Goal: Book appointment/travel/reservation

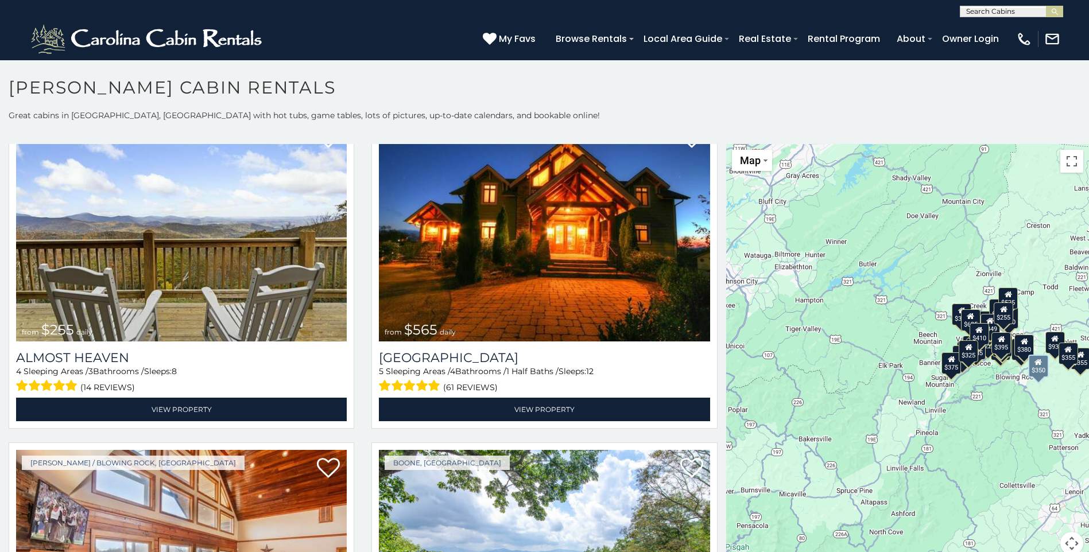
scroll to position [2697, 0]
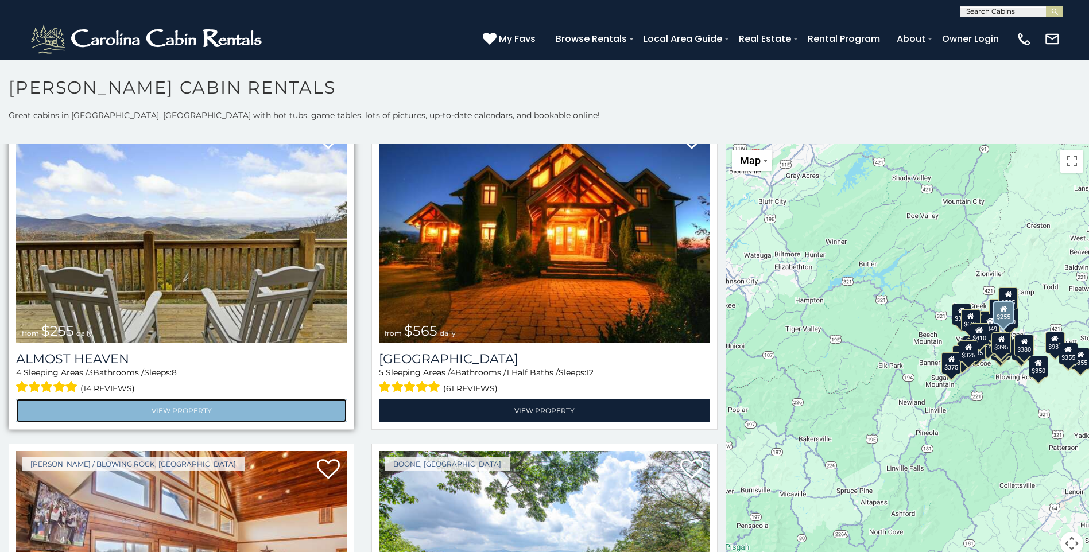
click at [175, 399] on link "View Property" at bounding box center [181, 411] width 331 height 24
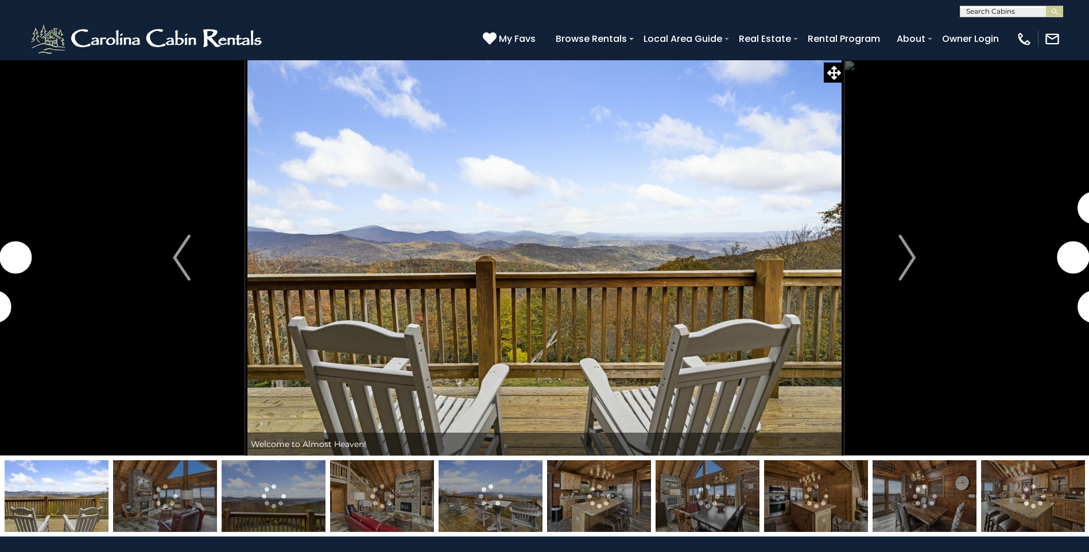
click at [158, 501] on img at bounding box center [165, 496] width 104 height 72
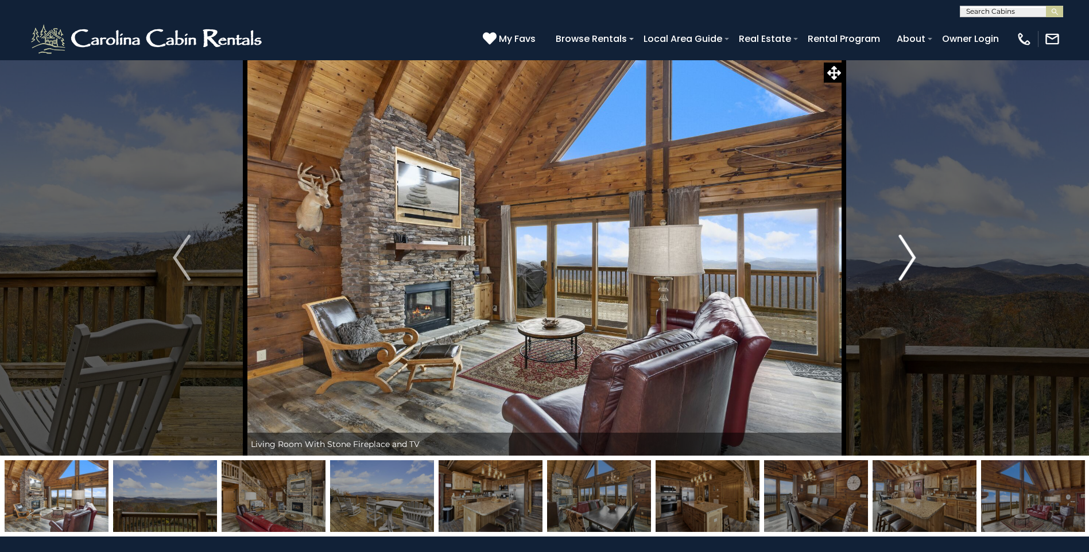
click at [904, 257] on img "Next" at bounding box center [906, 258] width 17 height 46
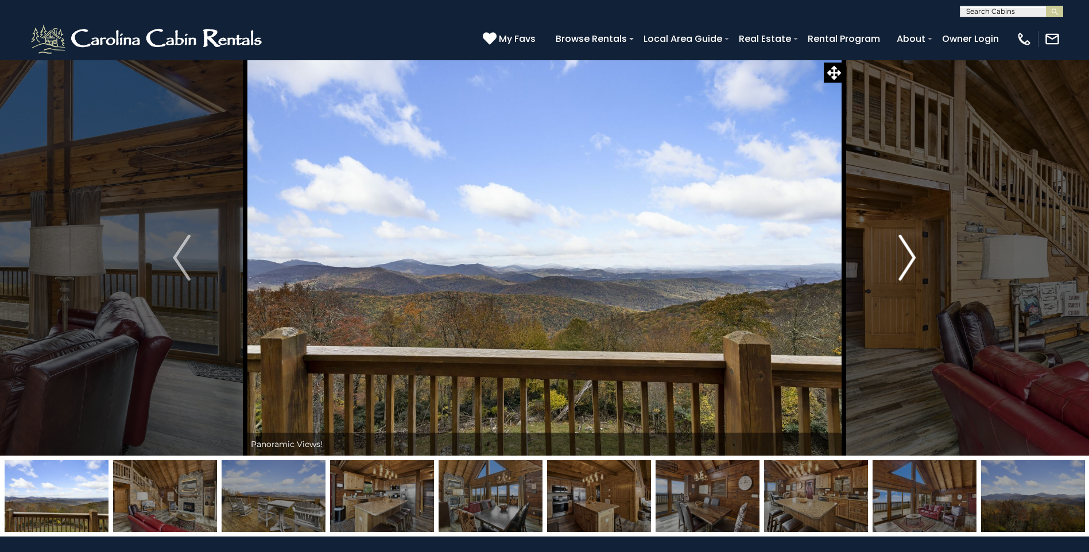
click at [904, 257] on img "Next" at bounding box center [906, 258] width 17 height 46
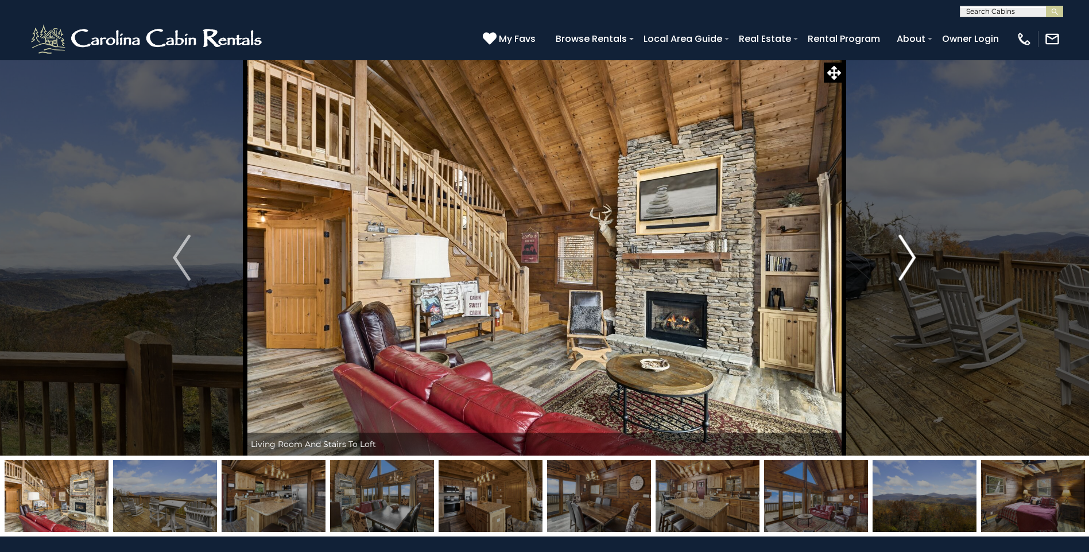
click at [904, 257] on img "Next" at bounding box center [906, 258] width 17 height 46
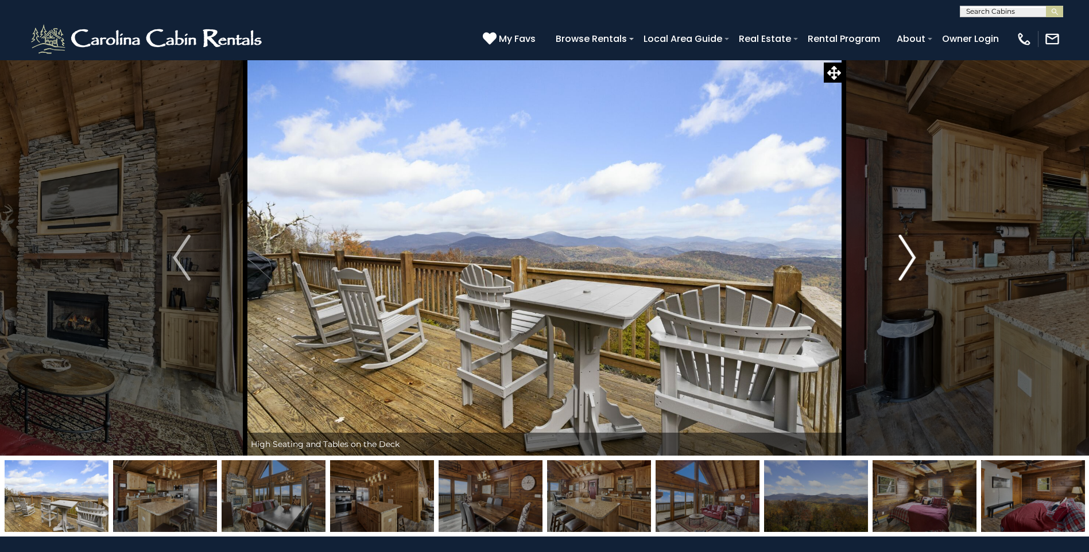
click at [904, 257] on img "Next" at bounding box center [906, 258] width 17 height 46
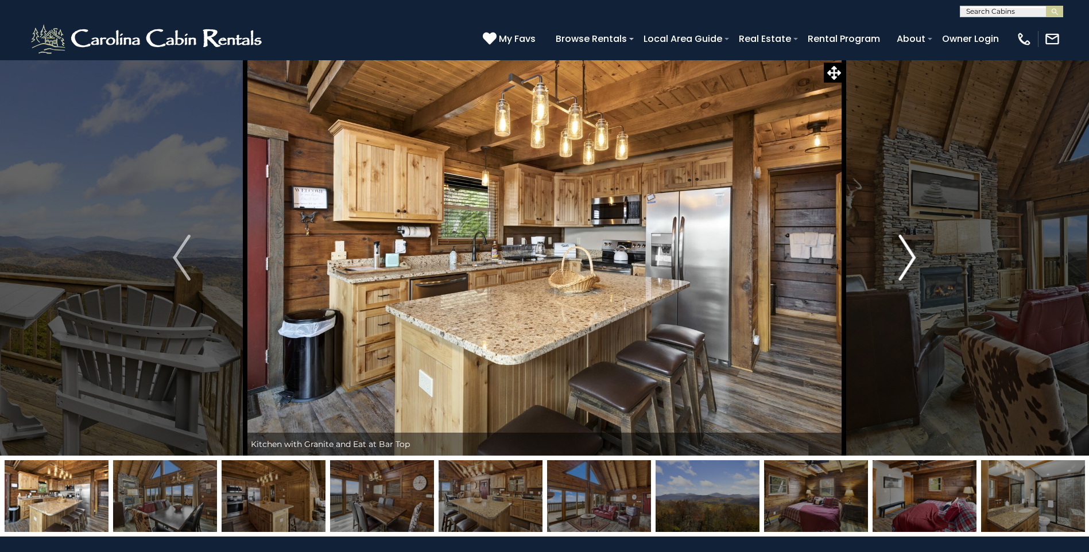
click at [904, 257] on img "Next" at bounding box center [906, 258] width 17 height 46
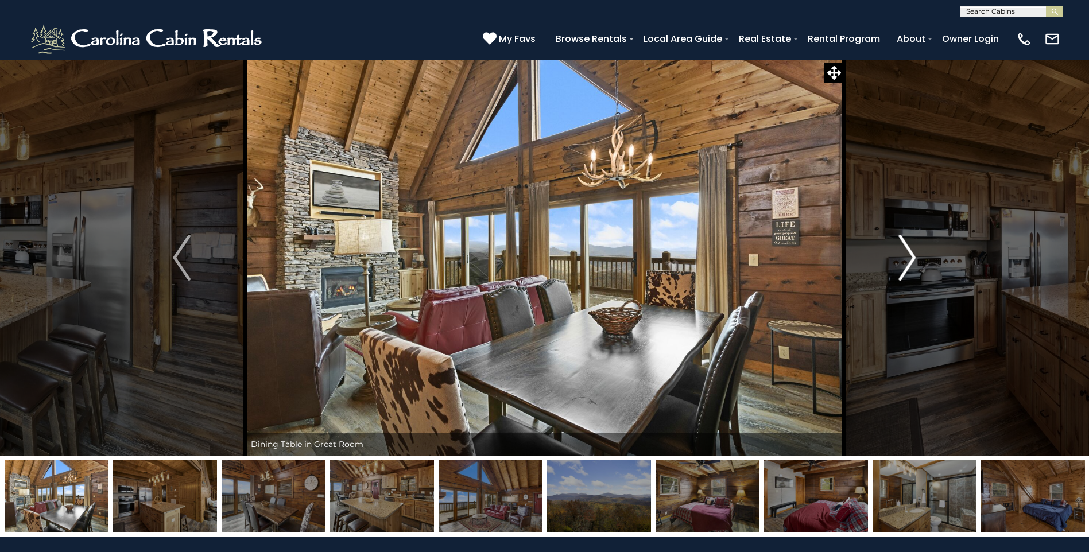
click at [904, 257] on img "Next" at bounding box center [906, 258] width 17 height 46
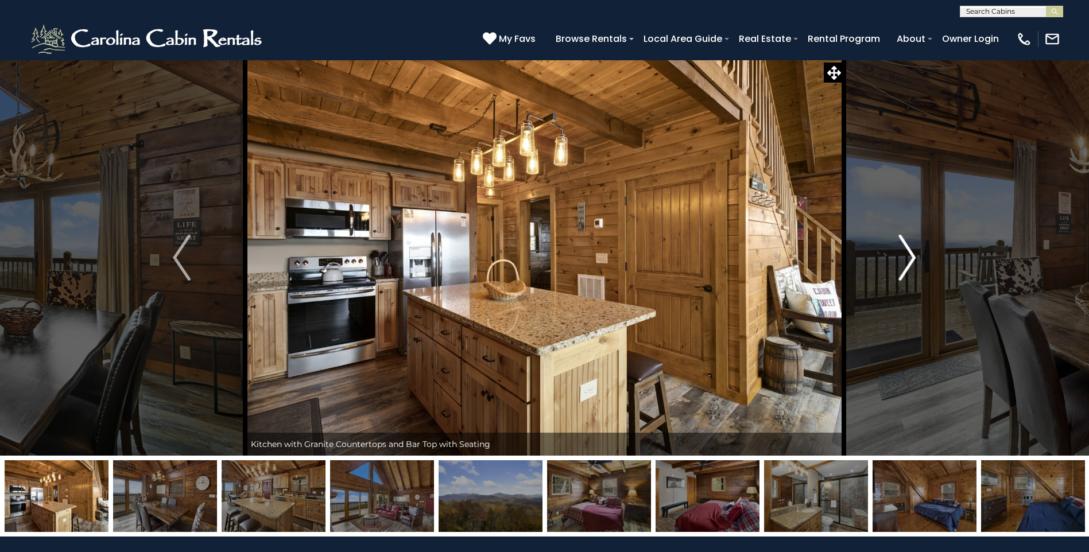
click at [904, 257] on img "Next" at bounding box center [906, 258] width 17 height 46
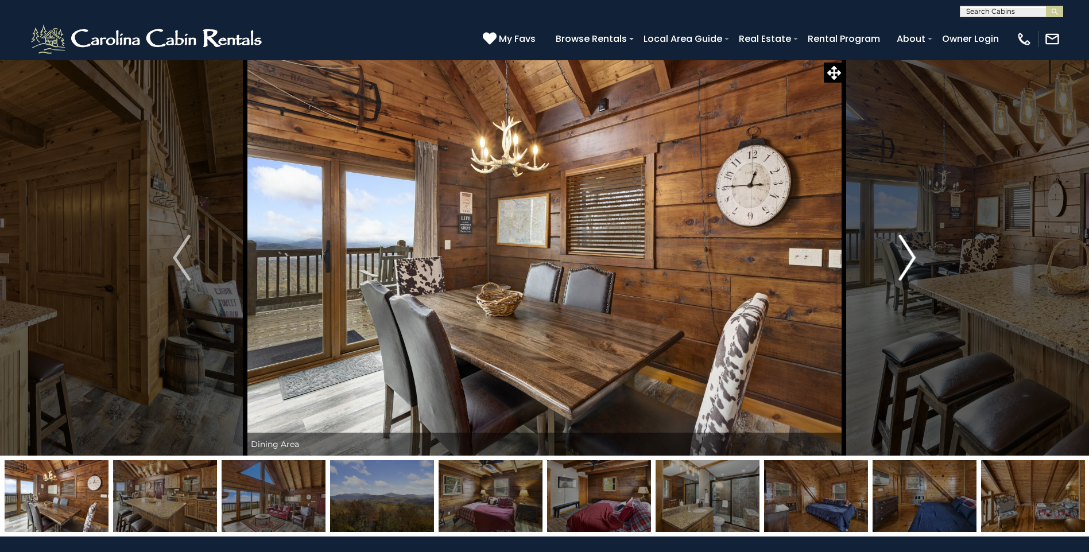
click at [904, 257] on img "Next" at bounding box center [906, 258] width 17 height 46
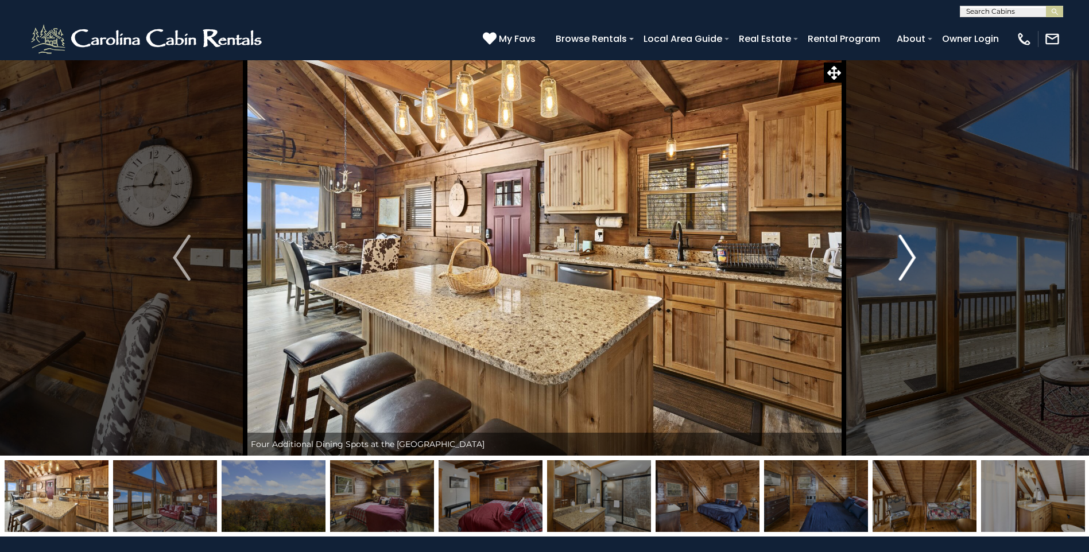
click at [904, 257] on img "Next" at bounding box center [906, 258] width 17 height 46
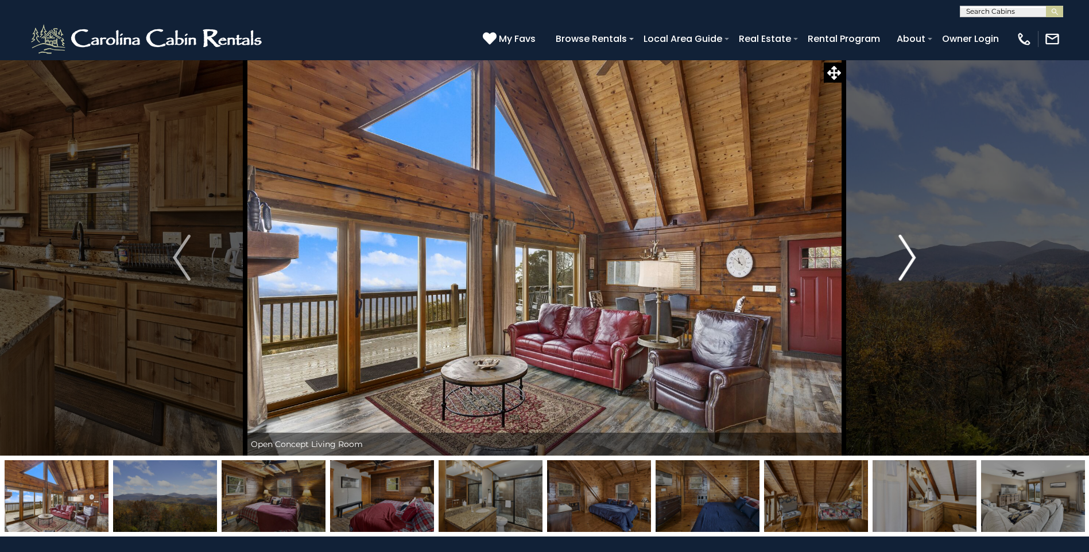
click at [904, 257] on img "Next" at bounding box center [906, 258] width 17 height 46
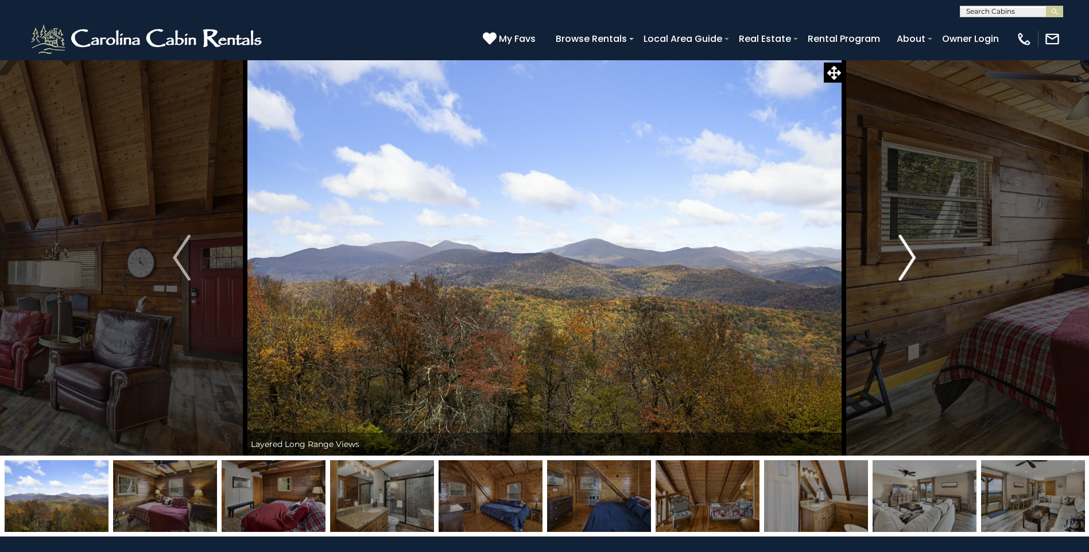
click at [902, 259] on img "Next" at bounding box center [906, 258] width 17 height 46
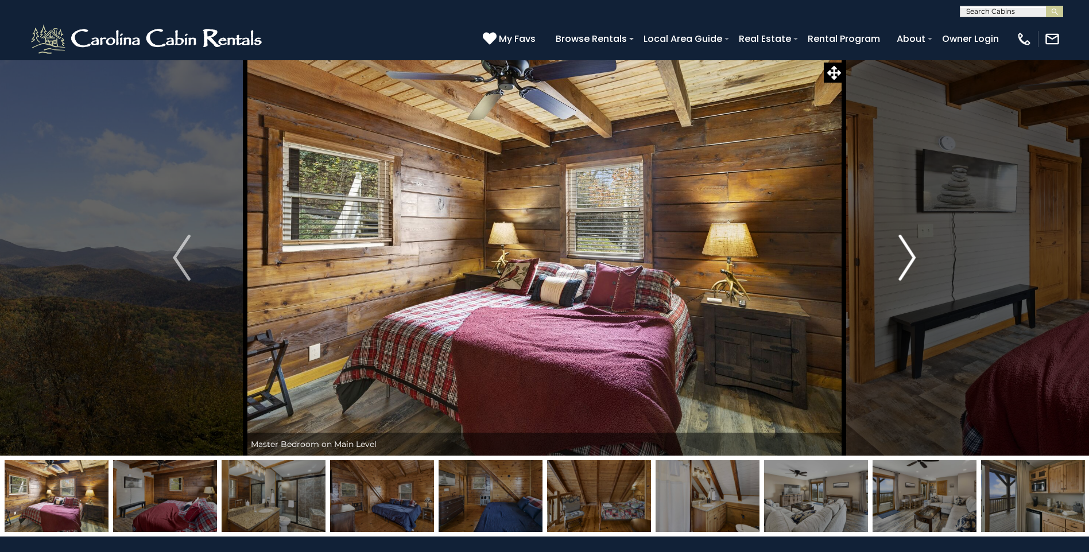
click at [902, 259] on img "Next" at bounding box center [906, 258] width 17 height 46
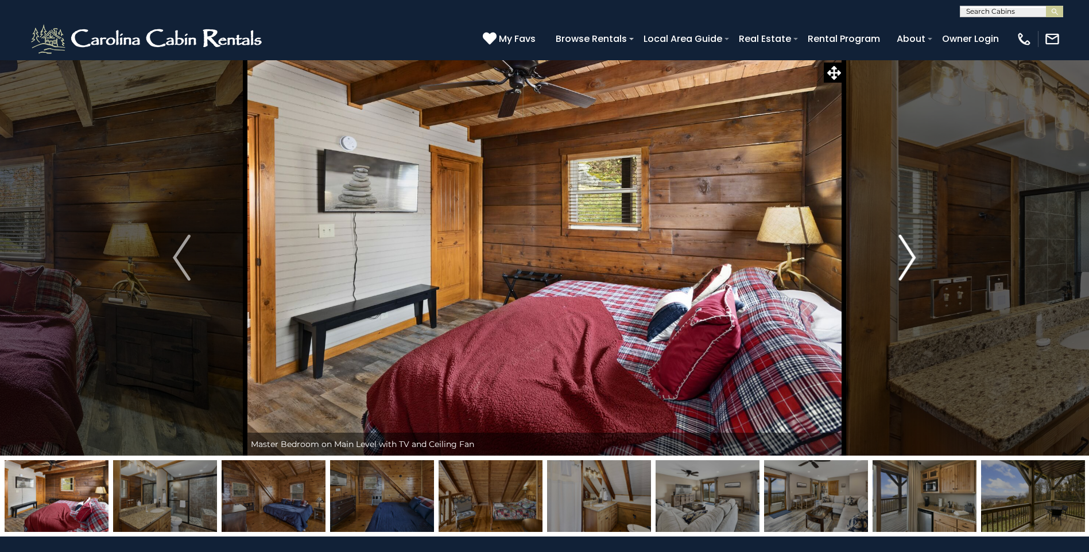
click at [902, 260] on img "Next" at bounding box center [906, 258] width 17 height 46
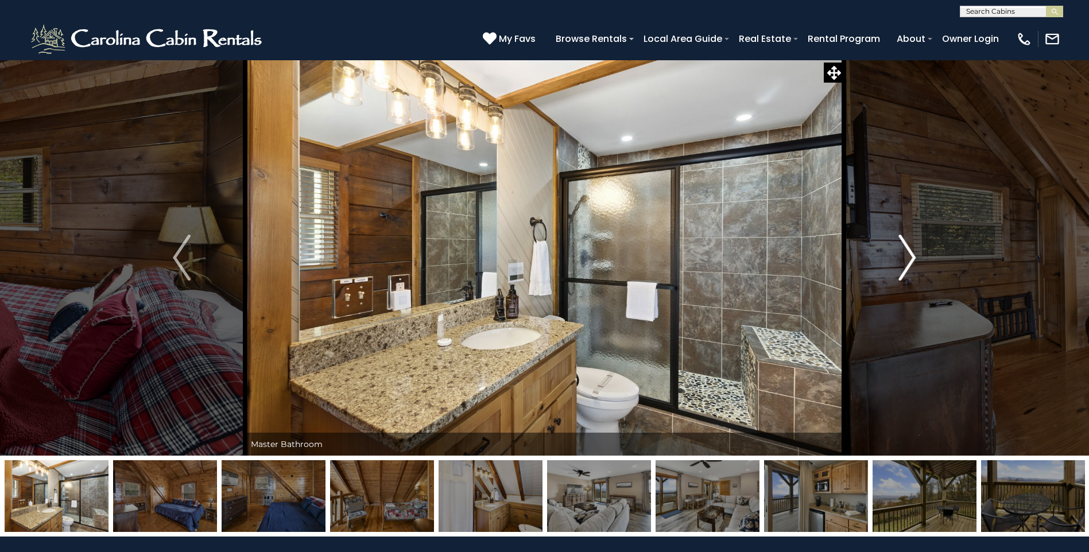
click at [902, 260] on img "Next" at bounding box center [906, 258] width 17 height 46
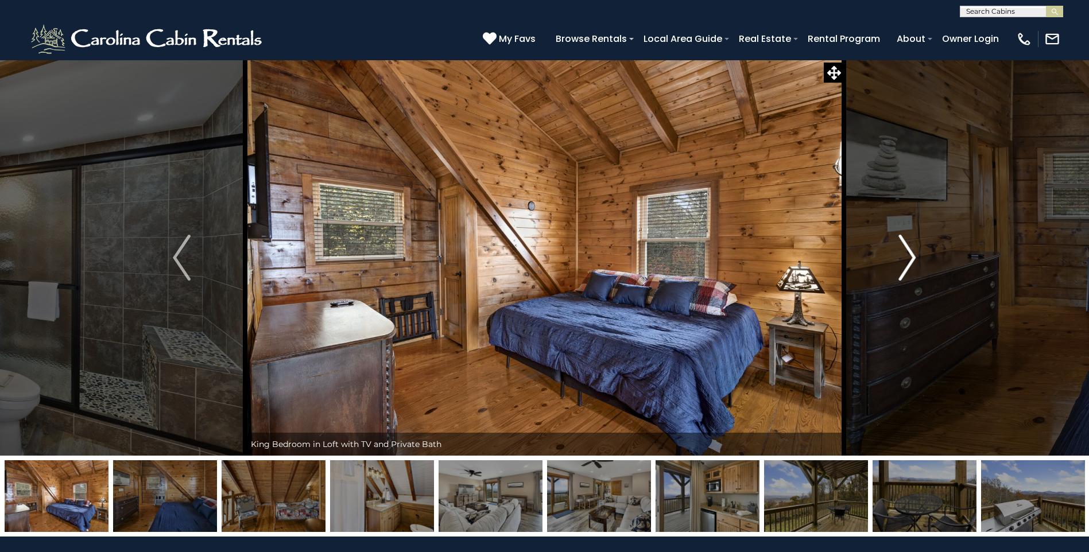
click at [902, 260] on img "Next" at bounding box center [906, 258] width 17 height 46
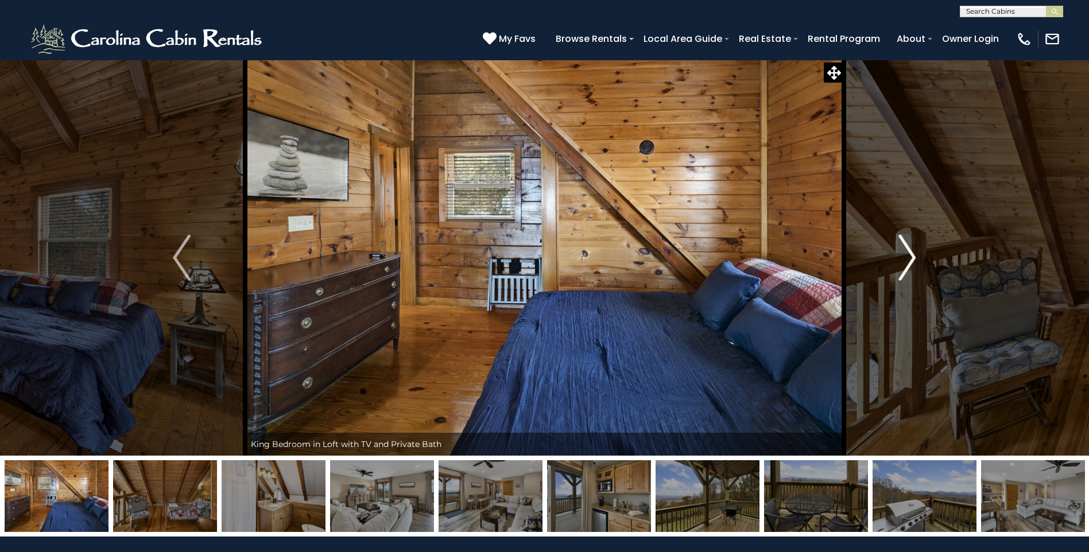
click at [899, 261] on img "Next" at bounding box center [906, 258] width 17 height 46
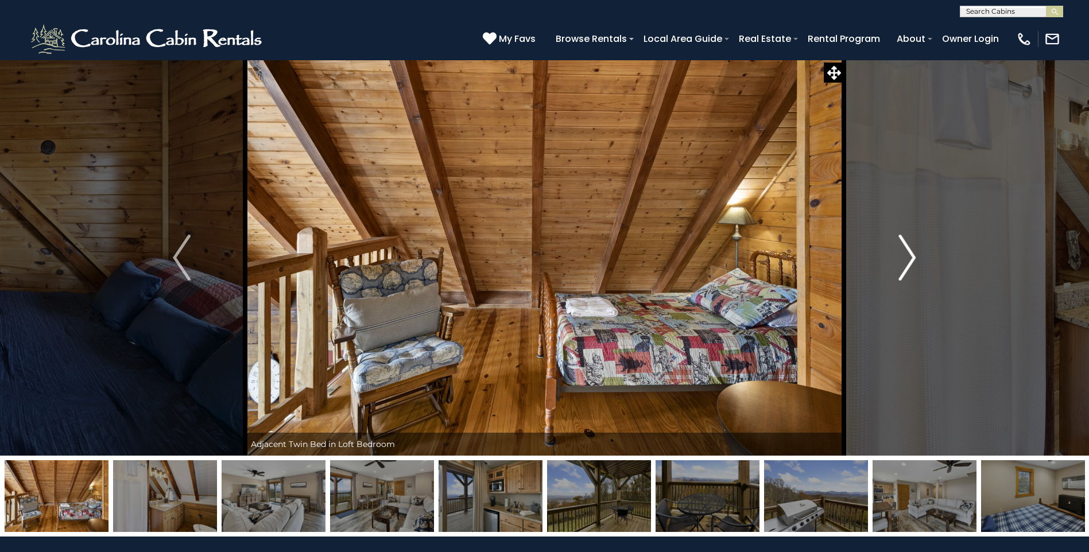
click at [899, 261] on img "Next" at bounding box center [906, 258] width 17 height 46
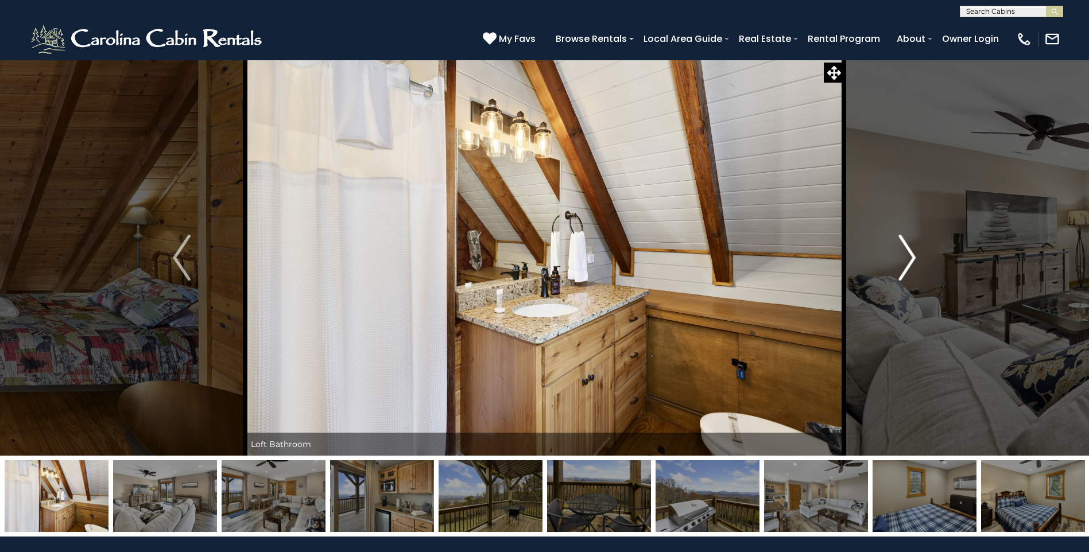
click at [899, 262] on img "Next" at bounding box center [906, 258] width 17 height 46
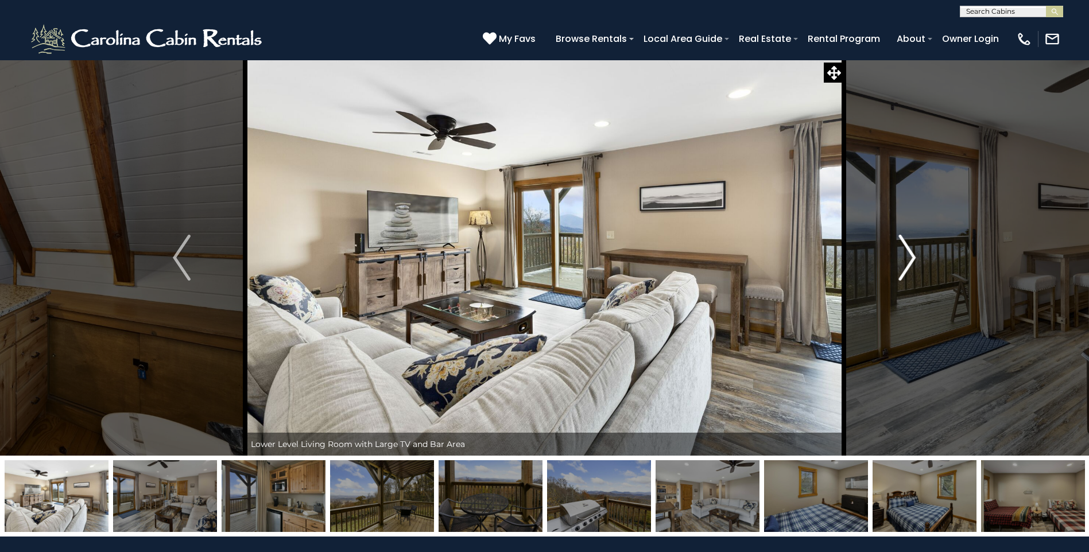
click at [899, 262] on img "Next" at bounding box center [906, 258] width 17 height 46
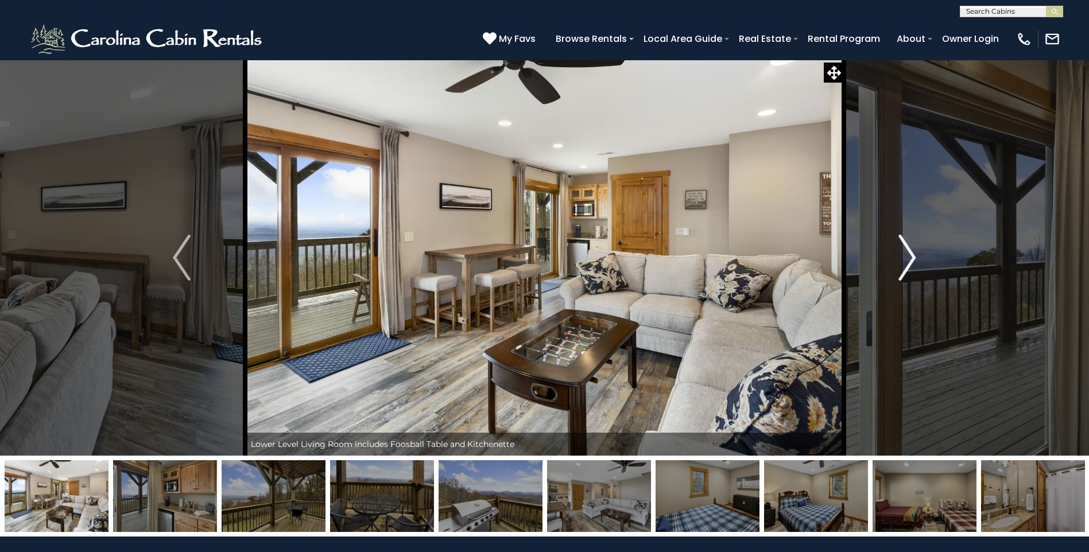
click at [899, 262] on img "Next" at bounding box center [906, 258] width 17 height 46
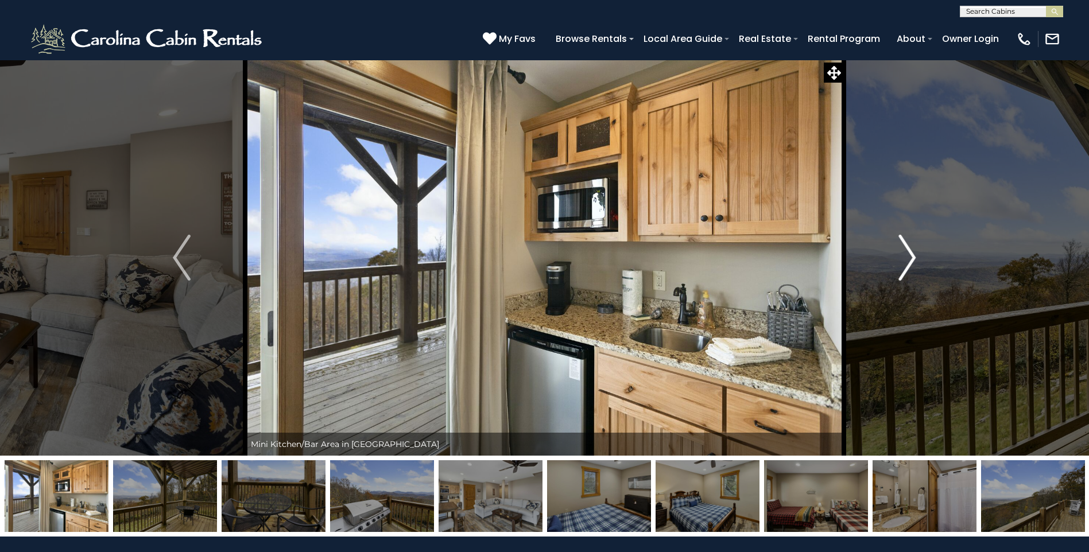
click at [899, 262] on img "Next" at bounding box center [906, 258] width 17 height 46
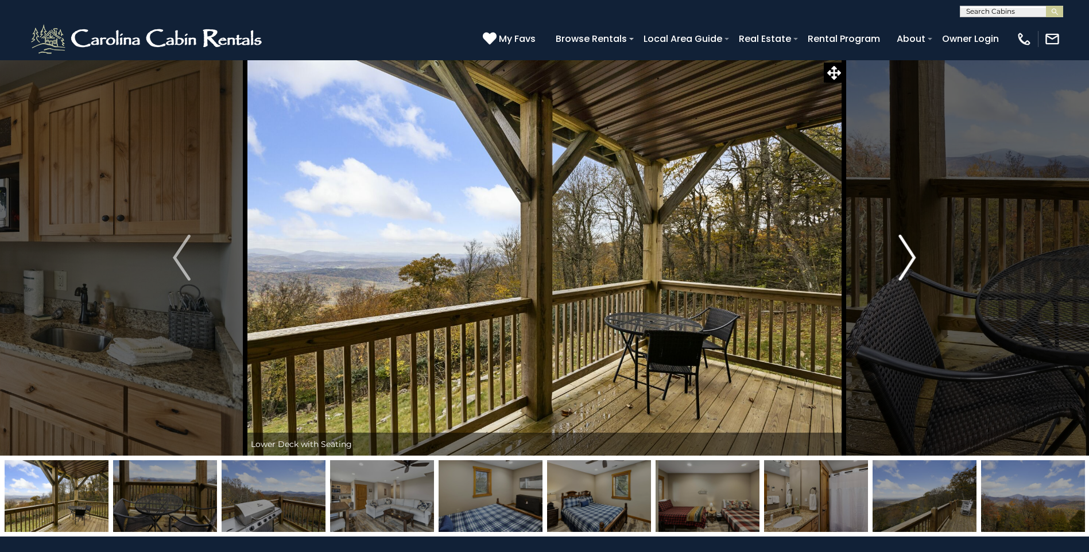
click at [899, 262] on img "Next" at bounding box center [906, 258] width 17 height 46
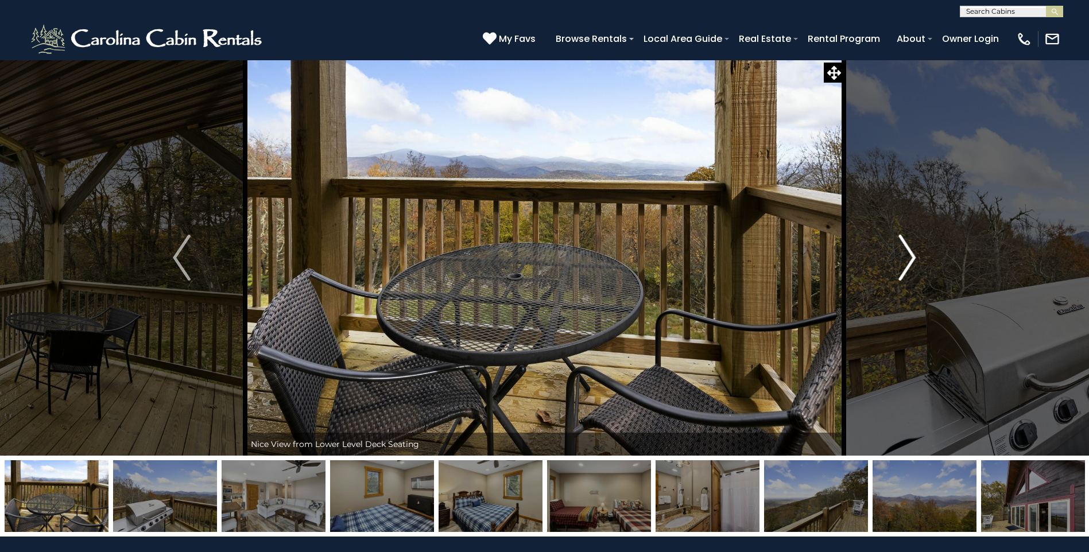
click at [899, 262] on img "Next" at bounding box center [906, 258] width 17 height 46
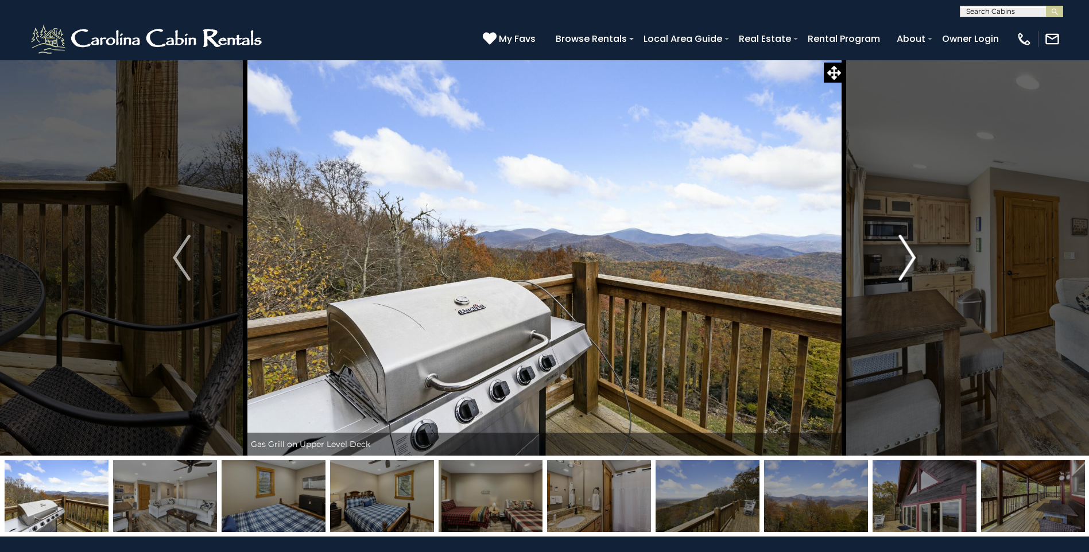
click at [899, 262] on img "Next" at bounding box center [906, 258] width 17 height 46
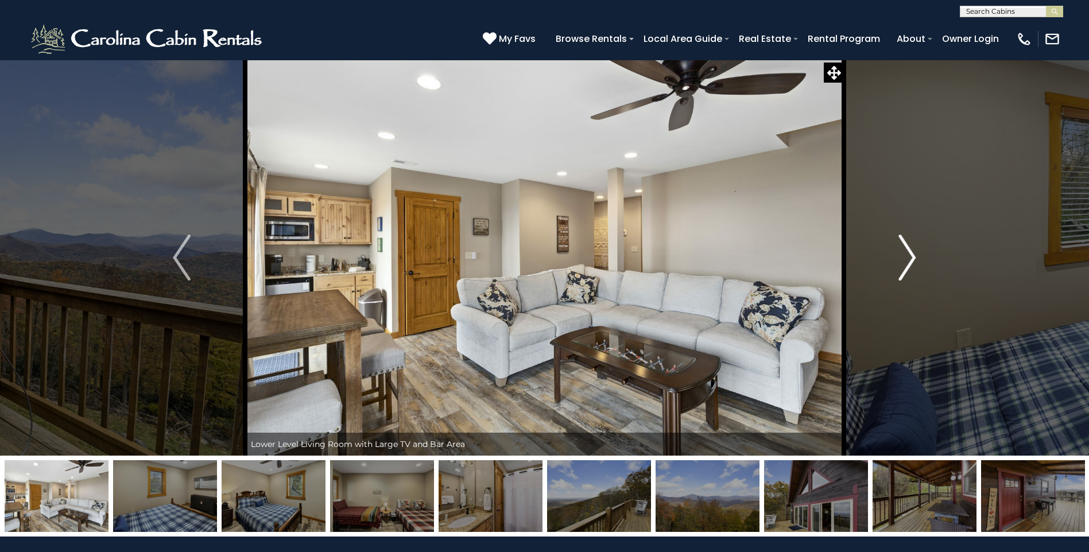
click at [899, 262] on img "Next" at bounding box center [906, 258] width 17 height 46
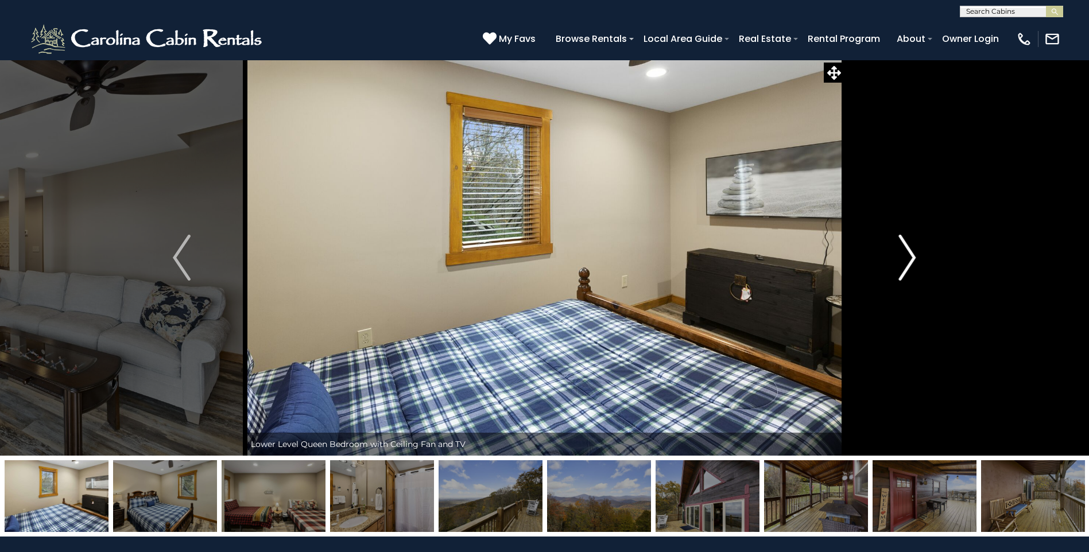
click at [899, 262] on img "Next" at bounding box center [906, 258] width 17 height 46
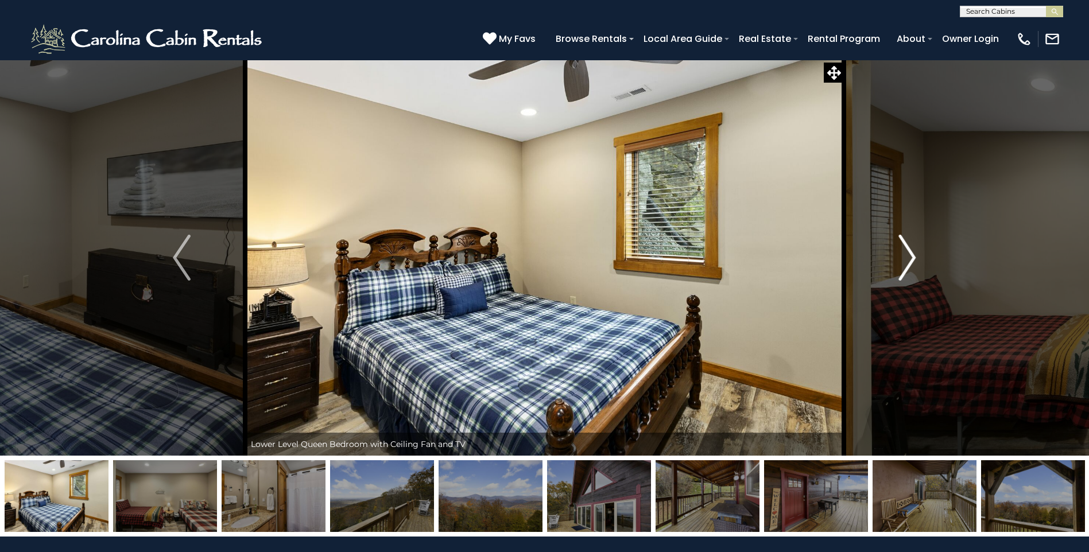
click at [899, 262] on img "Next" at bounding box center [906, 258] width 17 height 46
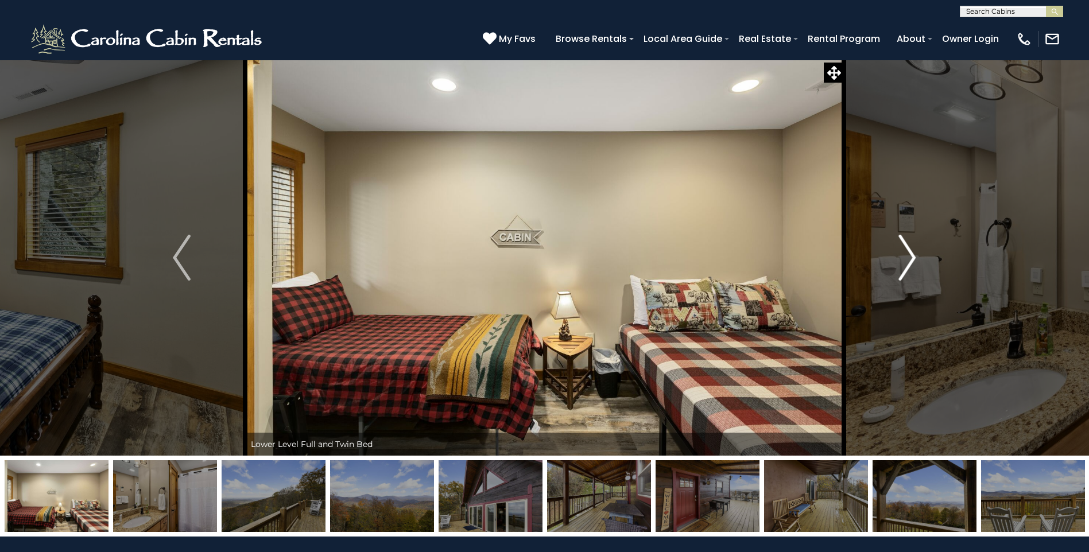
click at [899, 262] on img "Next" at bounding box center [906, 258] width 17 height 46
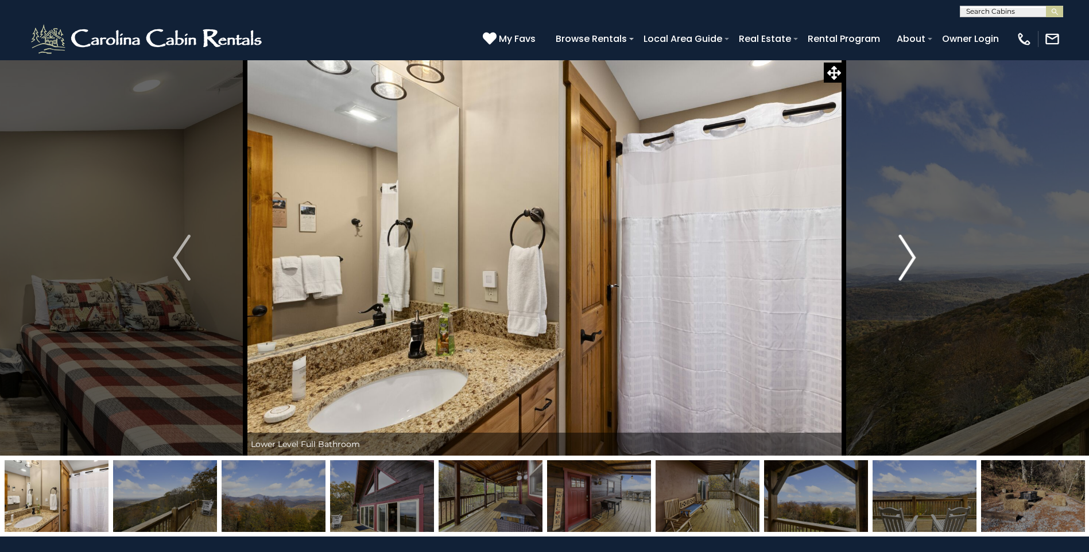
click at [898, 263] on button "Next" at bounding box center [907, 258] width 126 height 396
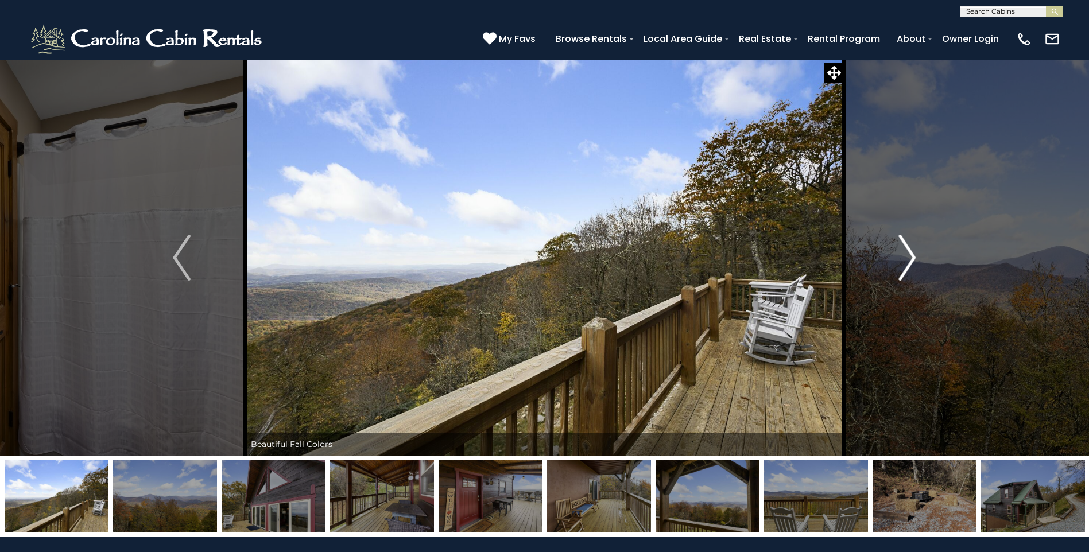
click at [898, 263] on button "Next" at bounding box center [907, 258] width 126 height 396
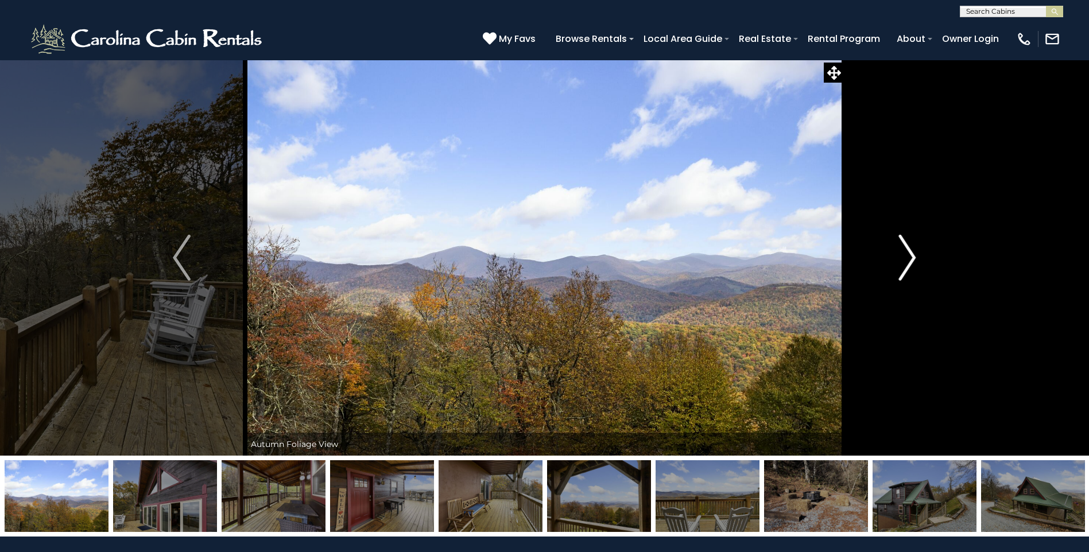
click at [898, 263] on button "Next" at bounding box center [907, 258] width 126 height 396
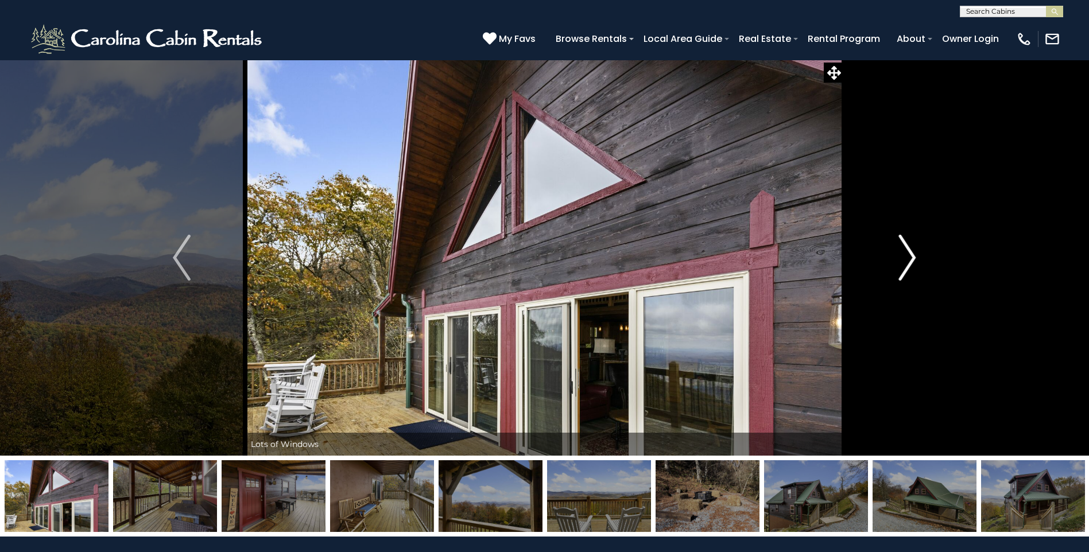
click at [898, 263] on button "Next" at bounding box center [907, 258] width 126 height 396
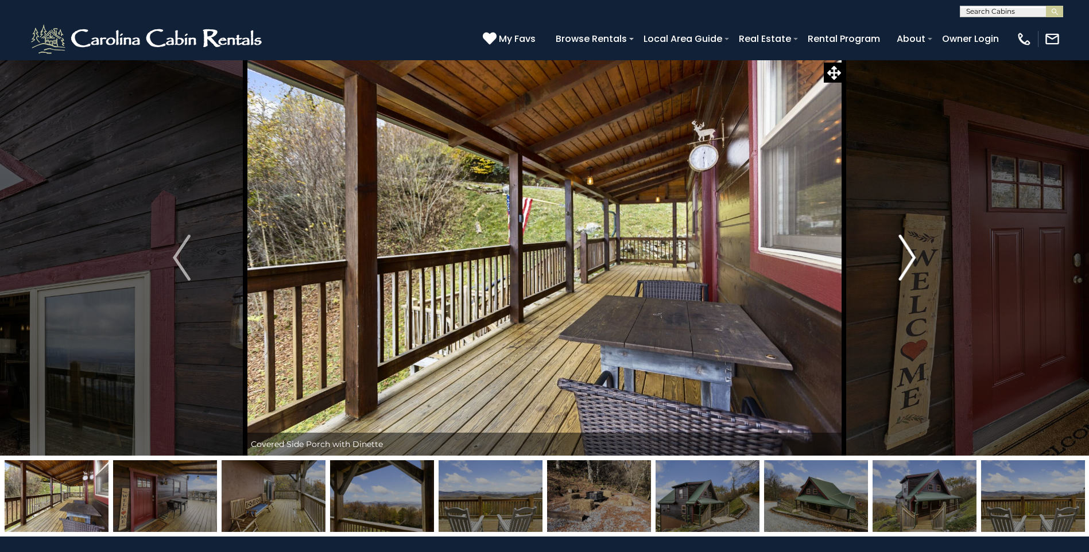
click at [898, 263] on button "Next" at bounding box center [907, 258] width 126 height 396
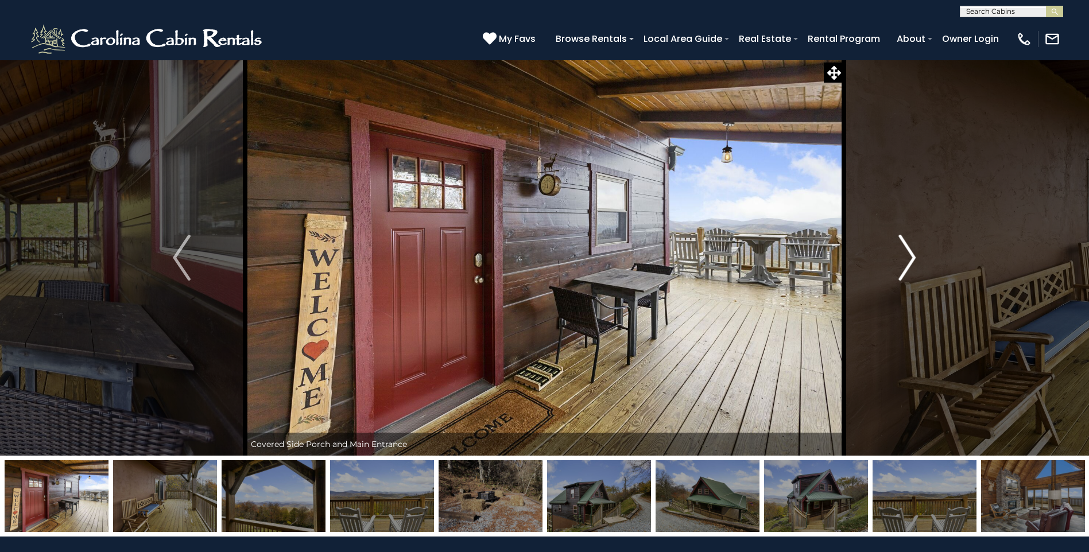
click at [897, 264] on button "Next" at bounding box center [907, 258] width 126 height 396
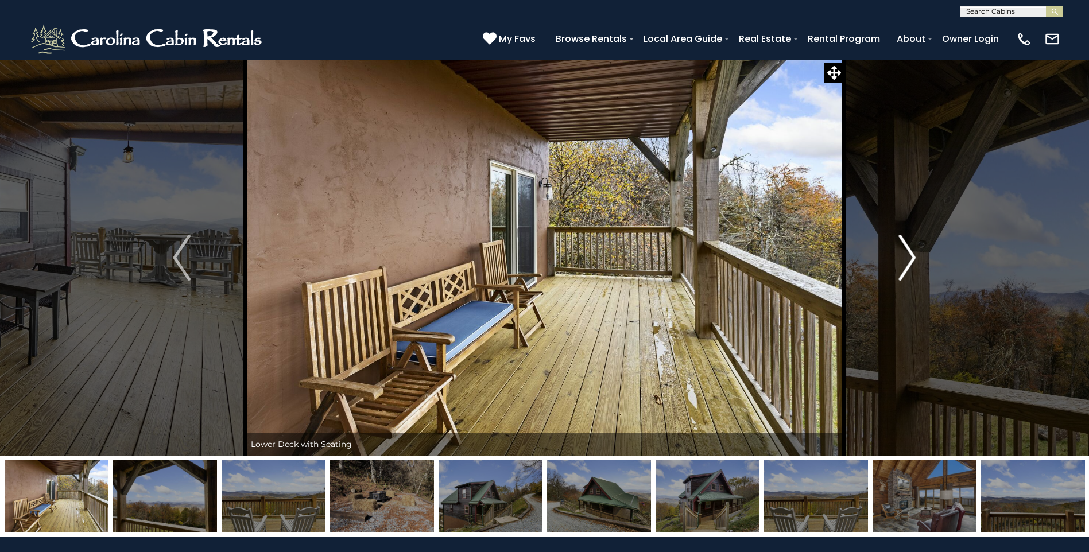
click at [897, 264] on button "Next" at bounding box center [907, 258] width 126 height 396
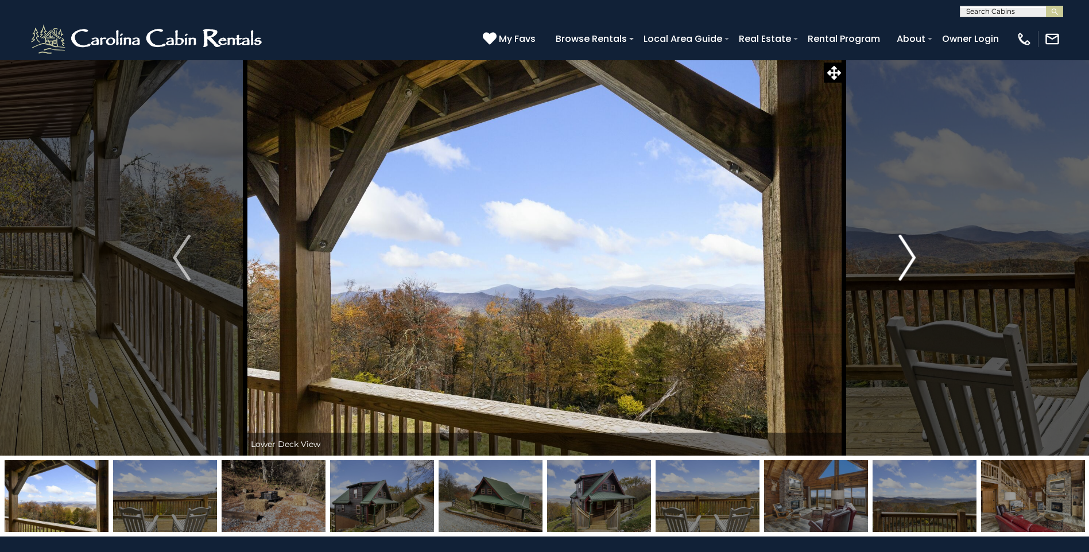
click at [897, 264] on button "Next" at bounding box center [907, 258] width 126 height 396
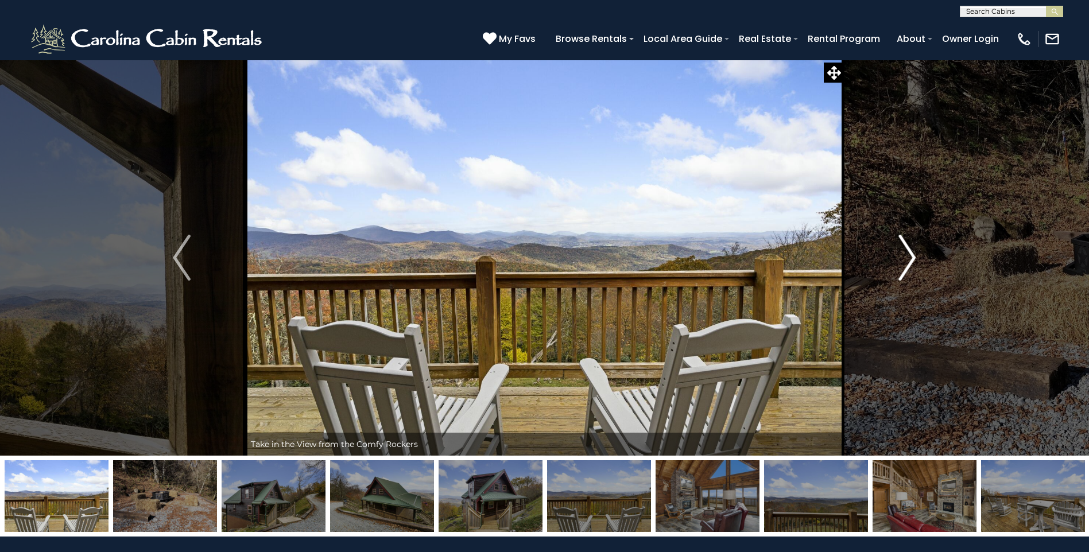
click at [897, 264] on button "Next" at bounding box center [907, 258] width 126 height 396
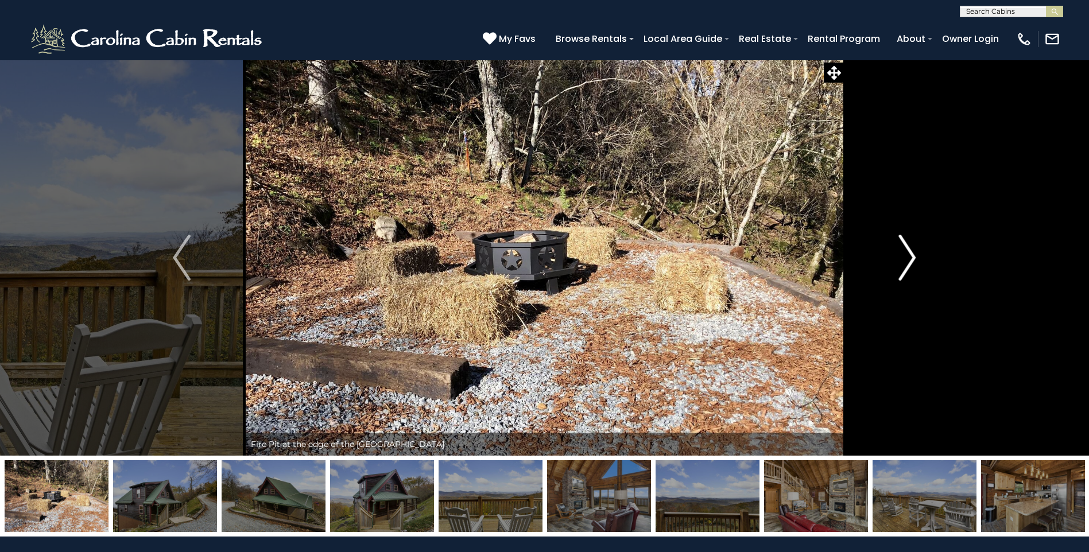
click at [897, 264] on button "Next" at bounding box center [907, 258] width 126 height 396
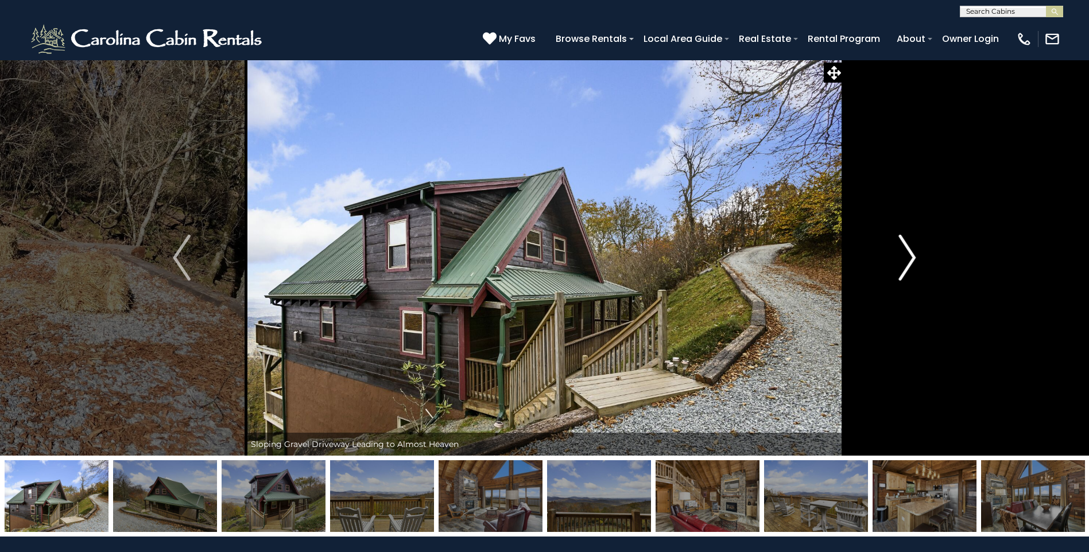
click at [897, 264] on button "Next" at bounding box center [907, 258] width 126 height 396
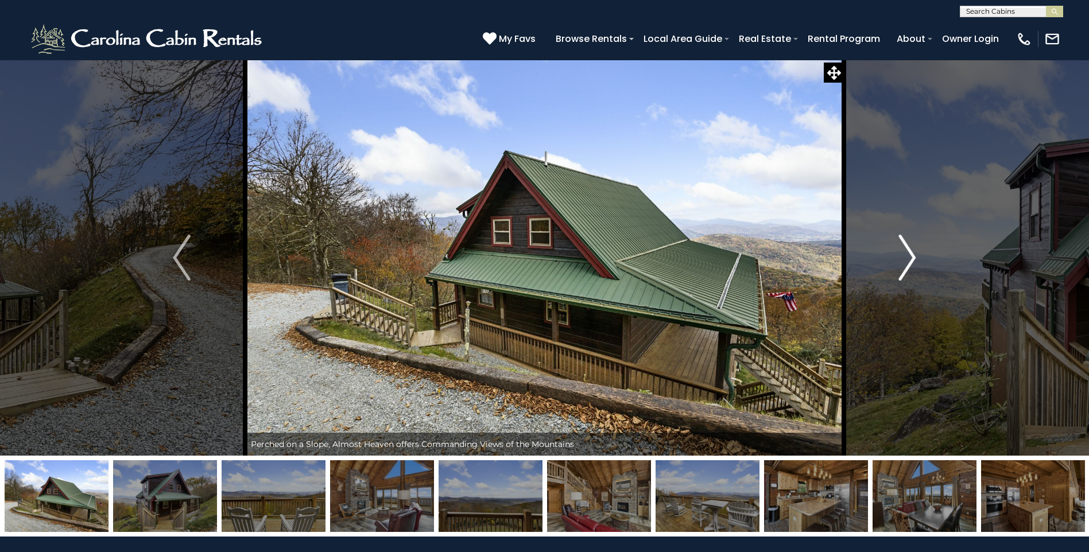
click at [903, 262] on img "Next" at bounding box center [906, 258] width 17 height 46
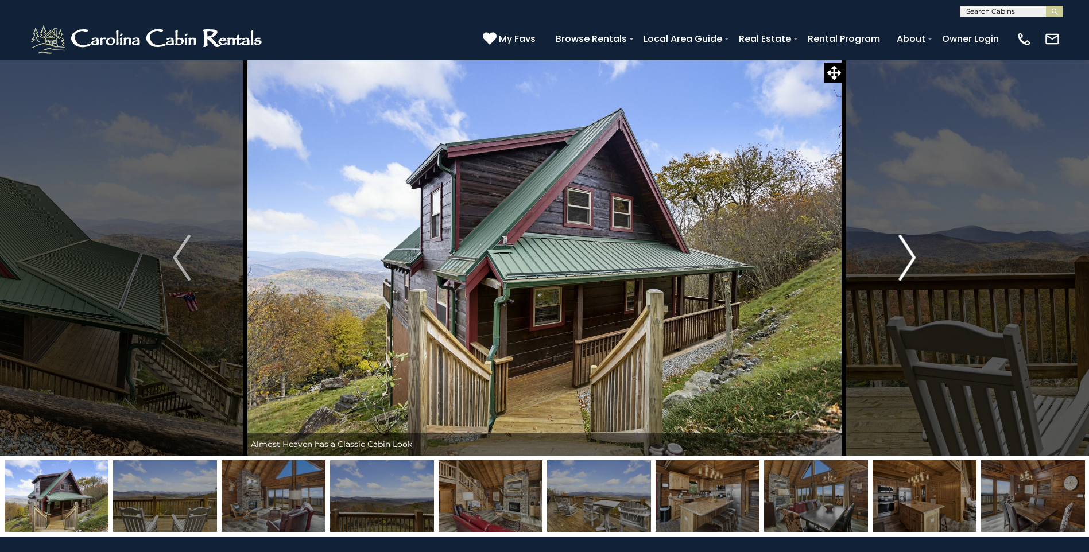
click at [903, 262] on img "Next" at bounding box center [906, 258] width 17 height 46
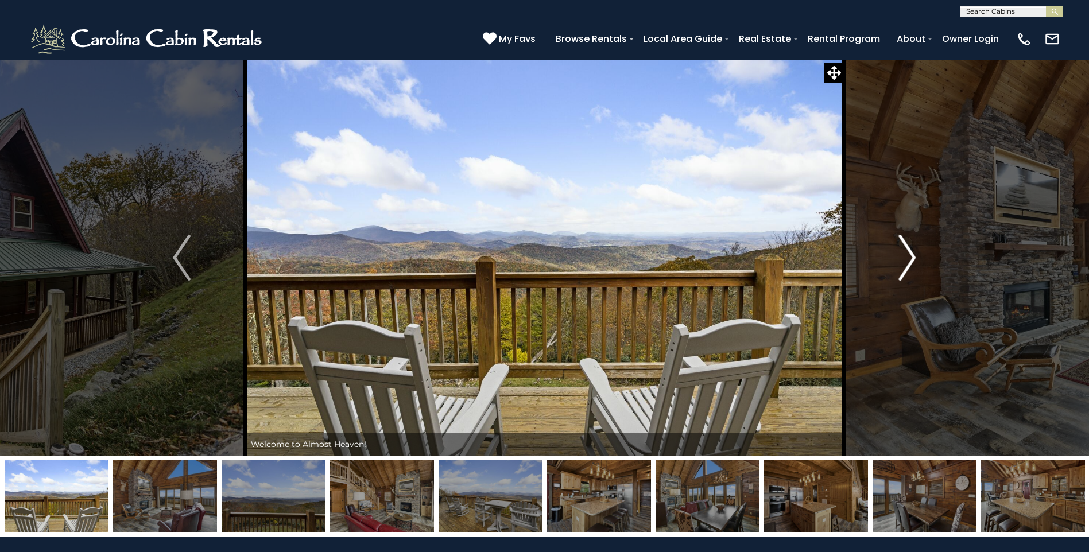
click at [903, 262] on img "Next" at bounding box center [906, 258] width 17 height 46
